Goal: Task Accomplishment & Management: Manage account settings

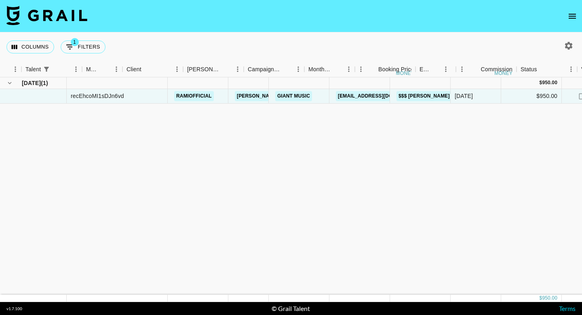
scroll to position [0, 146]
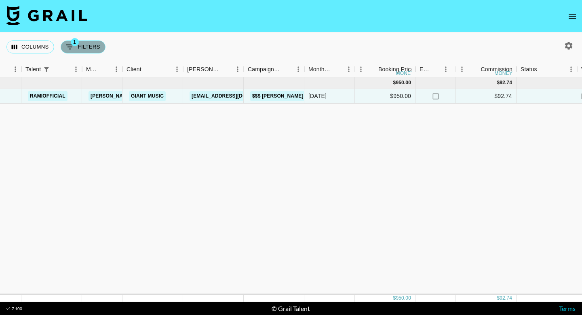
click at [89, 46] on button "1 Filters" at bounding box center [83, 46] width 45 height 13
select select "talentName"
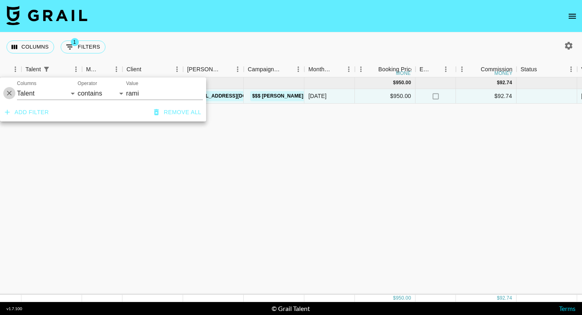
click at [9, 93] on icon "Delete" at bounding box center [9, 93] width 5 height 5
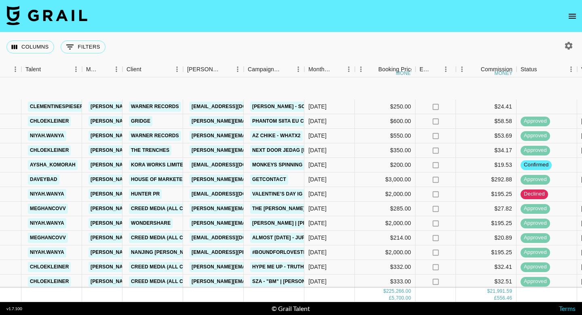
scroll to position [556, 146]
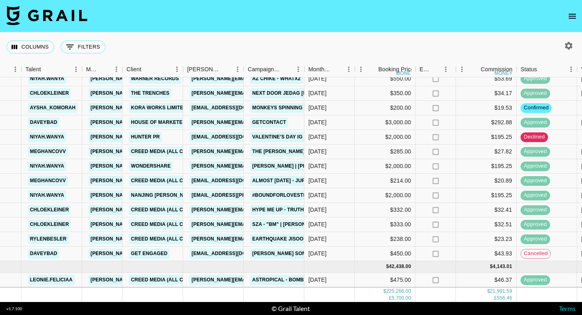
click at [571, 48] on icon "button" at bounding box center [569, 46] width 8 height 8
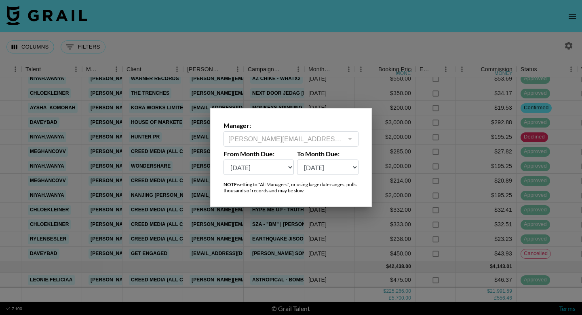
click at [254, 166] on select "[DATE] Aug '[DATE] Jun '[DATE] Apr '[DATE] Feb '[DATE] Dec '[DATE] Oct '[DATE] …" at bounding box center [259, 166] width 70 height 15
select select "[DATE]"
click at [224, 159] on select "[DATE] Aug '[DATE] Jun '[DATE] Apr '[DATE] Feb '[DATE] Dec '[DATE] Oct '[DATE] …" at bounding box center [259, 166] width 70 height 15
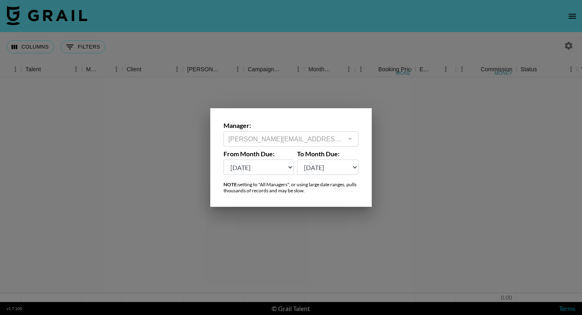
scroll to position [0, 146]
click at [269, 30] on div at bounding box center [291, 157] width 582 height 315
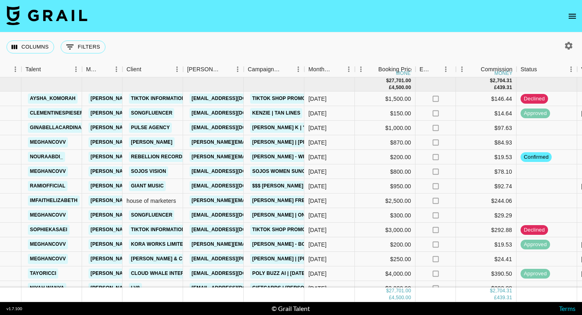
click at [569, 44] on icon "button" at bounding box center [569, 46] width 10 height 10
select select "[DATE]"
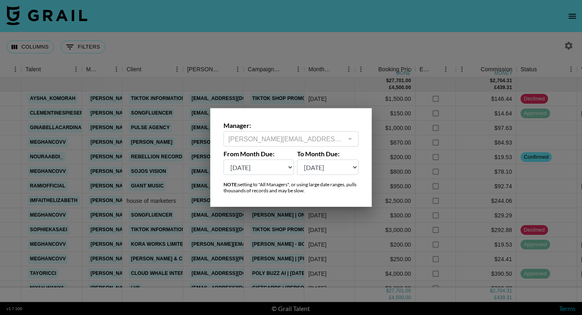
click at [256, 48] on div at bounding box center [291, 157] width 582 height 315
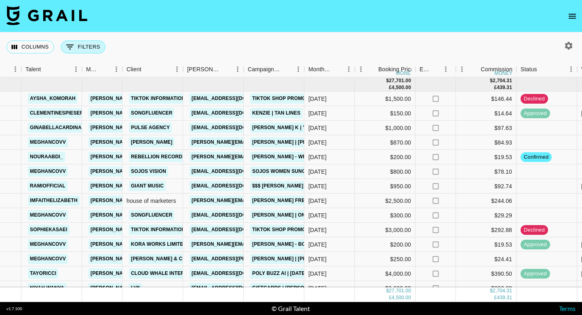
click at [82, 48] on button "0 Filters" at bounding box center [83, 46] width 45 height 13
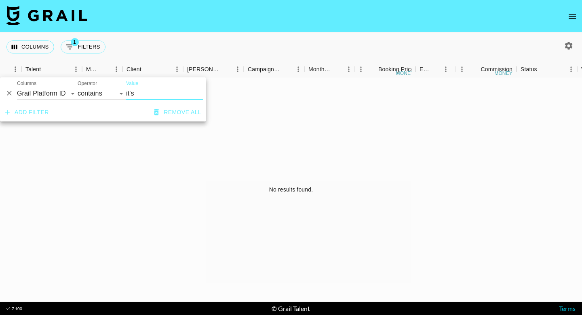
type input "it's"
click at [59, 98] on select "Grail Platform ID Airtable ID Talent Manager Client [PERSON_NAME] Campaign (Typ…" at bounding box center [47, 93] width 61 height 13
select select "talentName"
click at [17, 87] on select "Grail Platform ID Airtable ID Talent Manager Client [PERSON_NAME] Campaign (Typ…" at bounding box center [47, 93] width 61 height 13
click at [149, 90] on input "it's" at bounding box center [164, 93] width 77 height 13
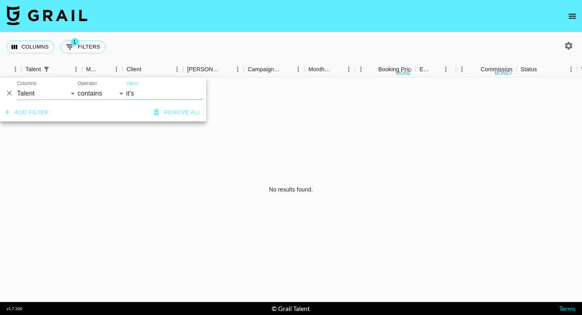
click at [133, 93] on input "it's" at bounding box center [164, 93] width 77 height 13
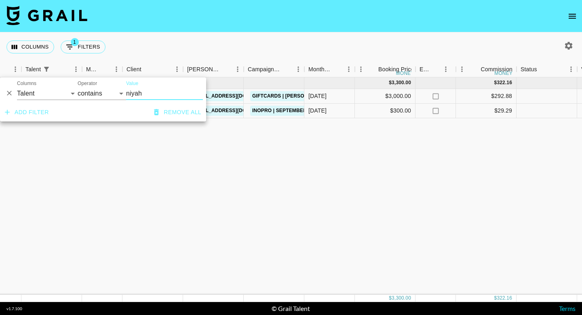
type input "niyah"
click at [172, 43] on div "Columns 1 Filters + Booking" at bounding box center [291, 46] width 582 height 29
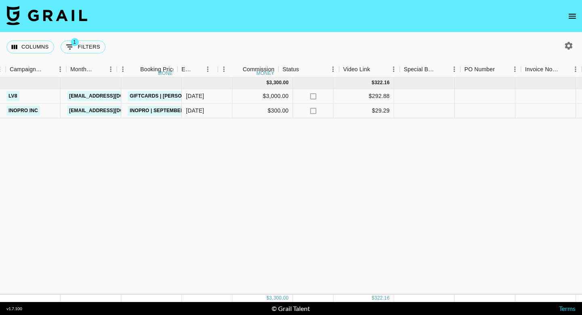
scroll to position [0, 413]
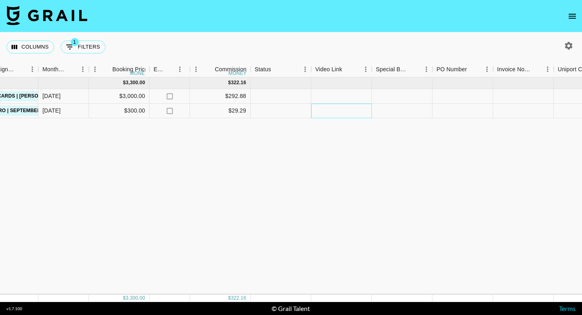
click at [338, 112] on div at bounding box center [341, 111] width 61 height 15
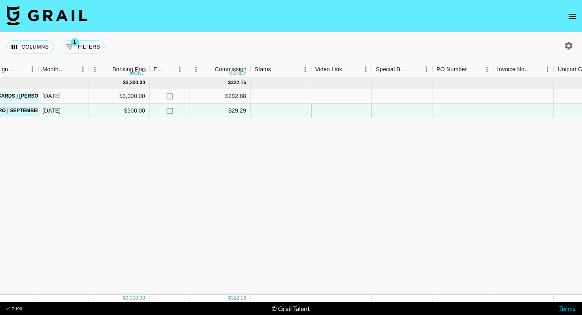
click at [338, 112] on div at bounding box center [341, 111] width 61 height 15
type input "[URL][DOMAIN_NAME]"
click at [401, 112] on div at bounding box center [402, 111] width 61 height 15
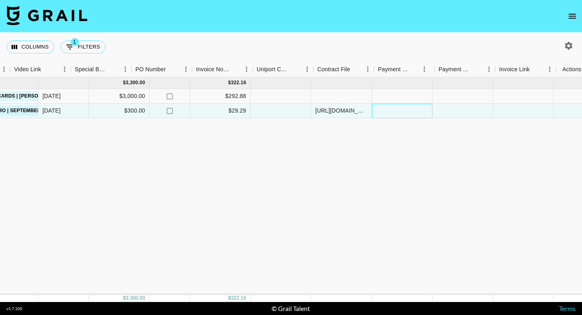
scroll to position [0, 720]
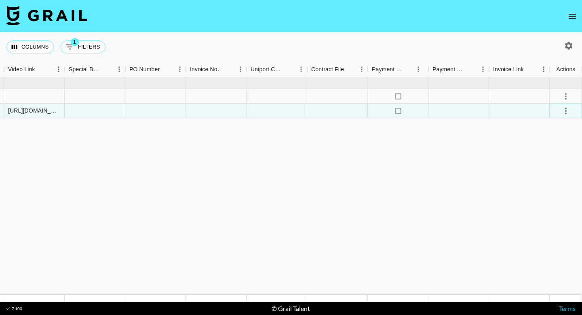
click at [567, 110] on icon "select merge strategy" at bounding box center [566, 111] width 10 height 10
click at [548, 183] on div "Approve" at bounding box center [548, 187] width 25 height 10
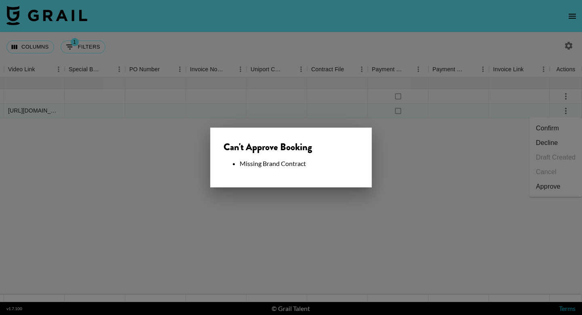
click at [259, 212] on div at bounding box center [291, 157] width 582 height 315
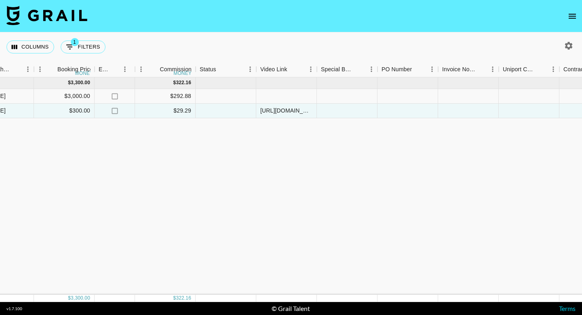
scroll to position [0, 375]
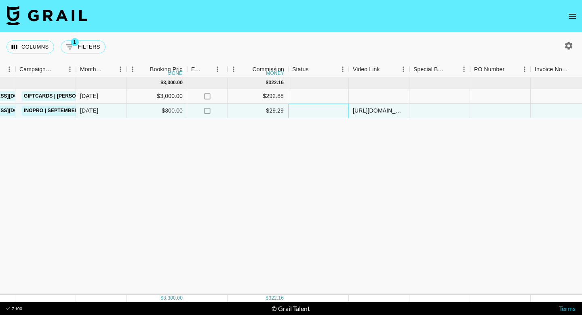
click at [308, 113] on div at bounding box center [318, 111] width 61 height 15
click at [424, 113] on div at bounding box center [440, 111] width 61 height 15
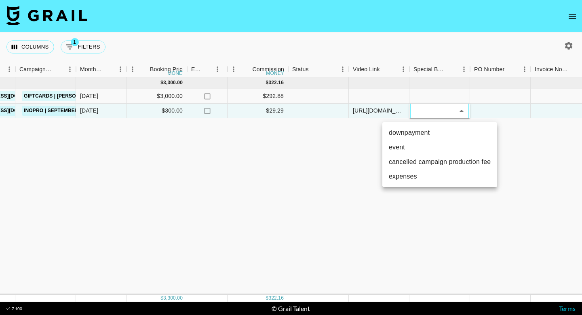
click at [424, 113] on div at bounding box center [291, 157] width 582 height 315
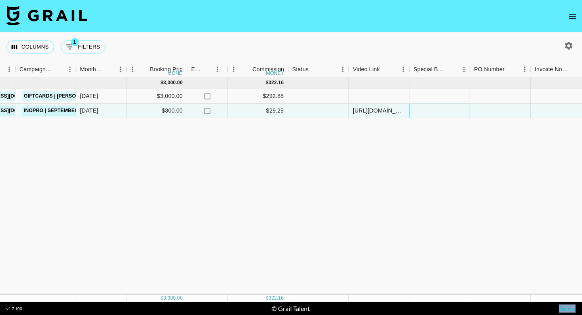
click at [424, 113] on div at bounding box center [440, 111] width 61 height 15
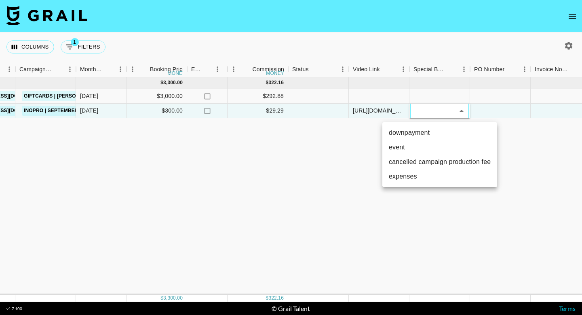
click at [418, 134] on li "downpayment" at bounding box center [440, 132] width 115 height 15
type input "downpayment"
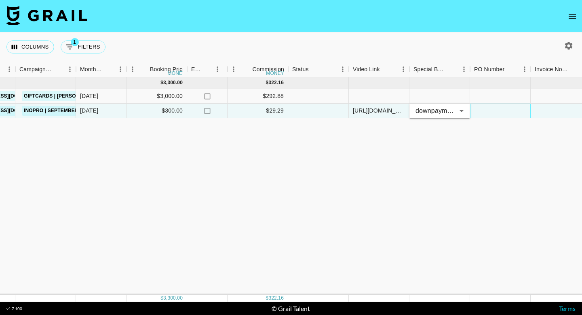
click at [509, 113] on div at bounding box center [500, 111] width 61 height 15
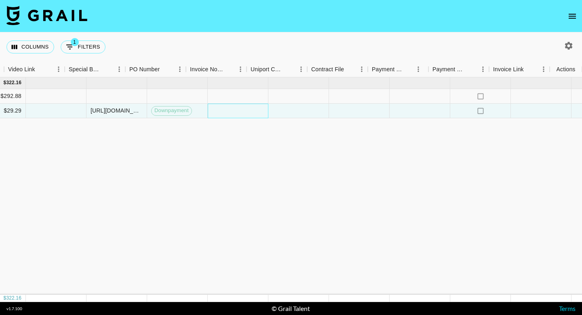
scroll to position [0, 720]
click at [571, 116] on div at bounding box center [566, 111] width 14 height 14
click at [568, 115] on icon "select merge strategy" at bounding box center [566, 111] width 10 height 10
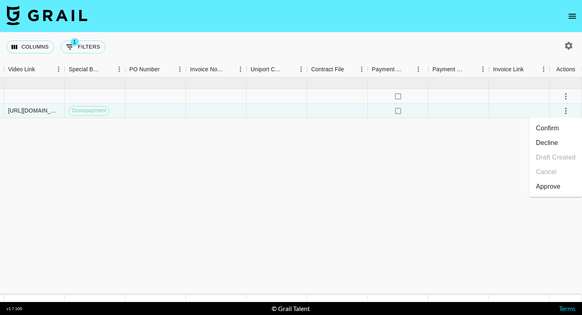
click at [548, 182] on div "Approve" at bounding box center [548, 187] width 25 height 10
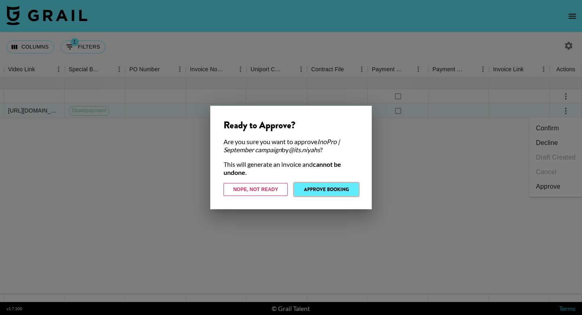
click at [324, 191] on button "Approve Booking" at bounding box center [326, 189] width 64 height 13
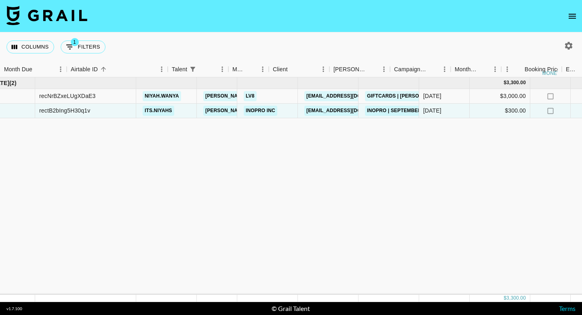
scroll to position [0, 0]
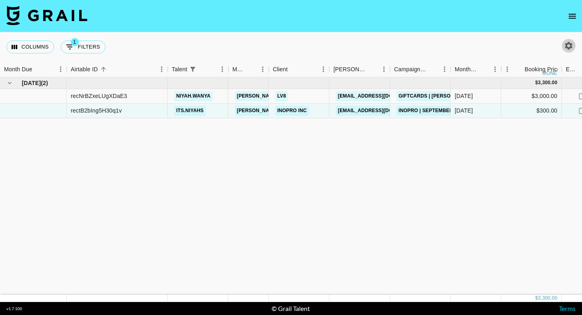
click at [565, 43] on icon "button" at bounding box center [569, 46] width 10 height 10
select select "[DATE]"
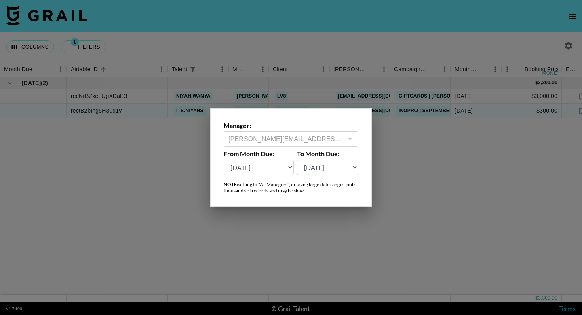
click at [95, 146] on div at bounding box center [291, 157] width 582 height 315
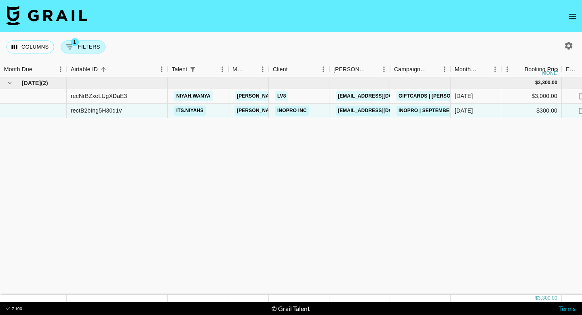
click at [83, 48] on button "1 Filters" at bounding box center [83, 46] width 45 height 13
select select "talentName"
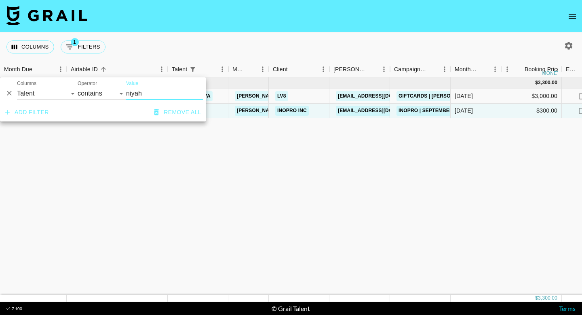
click at [142, 91] on input "niyah" at bounding box center [164, 93] width 77 height 13
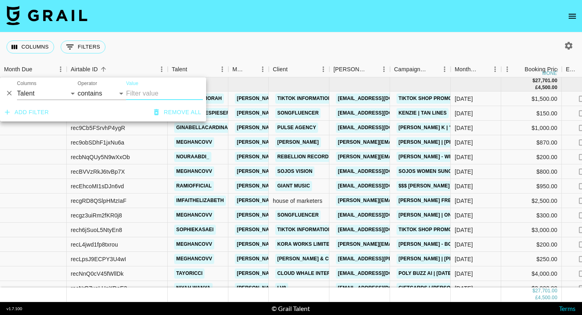
click at [238, 56] on div "Columns 0 Filters + Booking" at bounding box center [291, 46] width 582 height 29
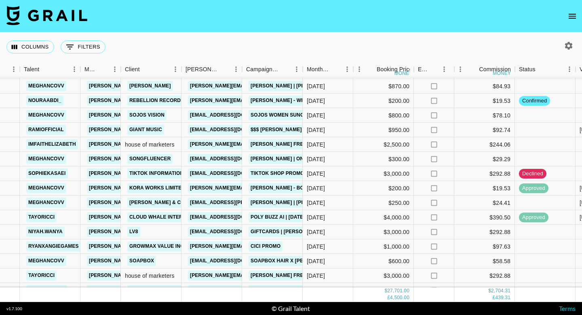
scroll to position [0, 148]
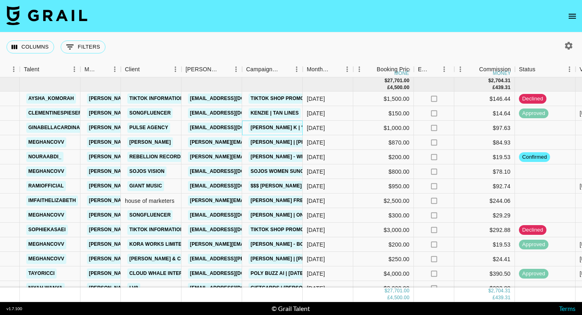
click at [279, 59] on div "Columns 0 Filters + Booking" at bounding box center [291, 46] width 582 height 29
